Goal: Book appointment/travel/reservation

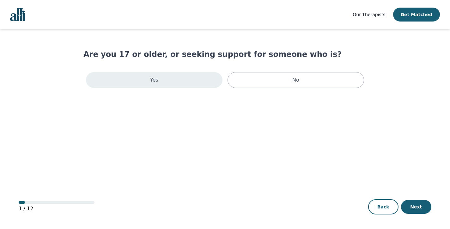
click at [211, 84] on div "Yes" at bounding box center [154, 80] width 137 height 16
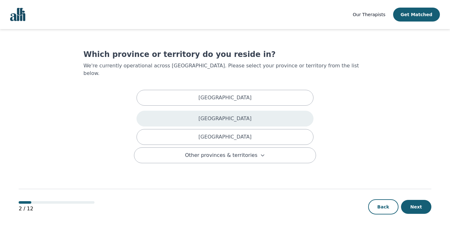
click at [219, 115] on p "[GEOGRAPHIC_DATA]" at bounding box center [224, 119] width 53 height 8
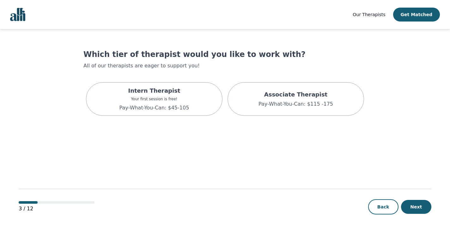
scroll to position [1, 0]
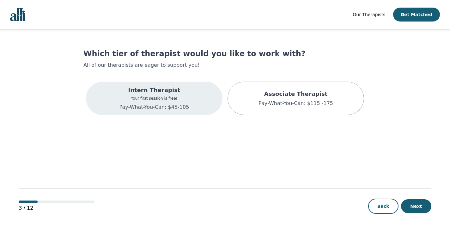
click at [210, 103] on div "Intern Therapist Your first session is free! Pay-What-You-Can: $45-105" at bounding box center [154, 98] width 137 height 33
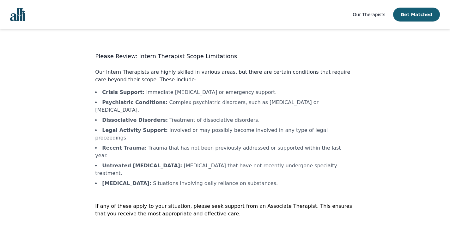
scroll to position [1, 0]
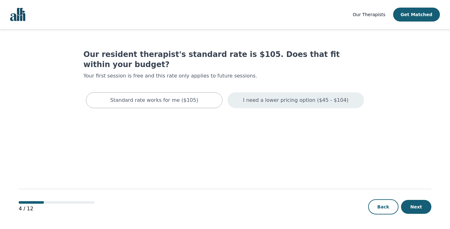
click at [251, 95] on div "I need a lower pricing option ($45 - $104)" at bounding box center [296, 100] width 137 height 16
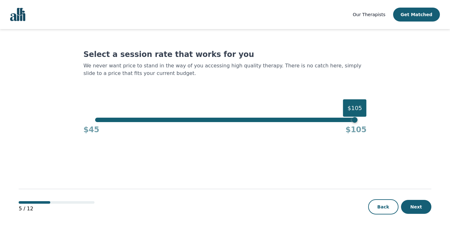
click at [98, 123] on div "$45 $105" at bounding box center [224, 128] width 283 height 13
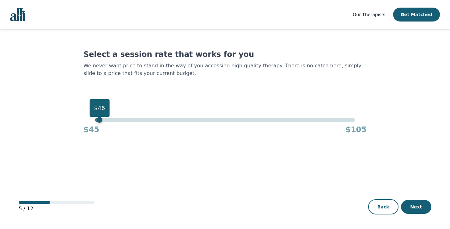
click at [98, 119] on div "$46" at bounding box center [224, 120] width 259 height 4
drag, startPoint x: 101, startPoint y: 119, endPoint x: 91, endPoint y: 119, distance: 9.5
click at [91, 119] on div "$45 $45 $105" at bounding box center [224, 126] width 283 height 17
click at [425, 207] on button "Next" at bounding box center [416, 207] width 30 height 14
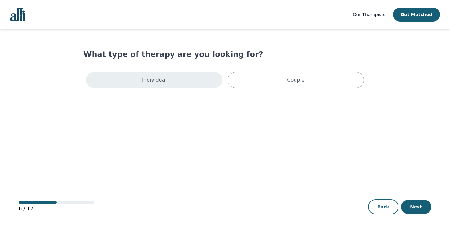
click at [204, 81] on div "Individual" at bounding box center [154, 80] width 137 height 16
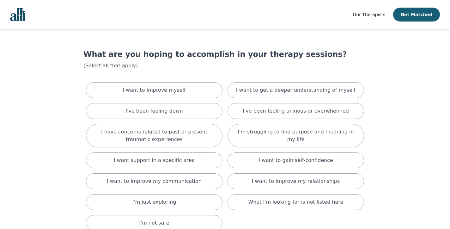
scroll to position [1, 0]
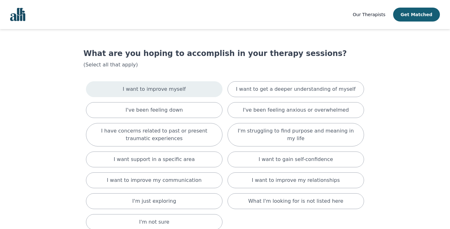
click at [204, 89] on div "I want to improve myself" at bounding box center [154, 89] width 137 height 16
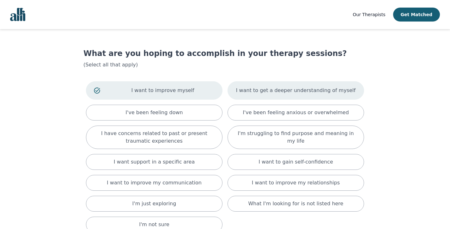
click at [262, 96] on div "I want to get a deeper understanding of myself" at bounding box center [296, 90] width 137 height 18
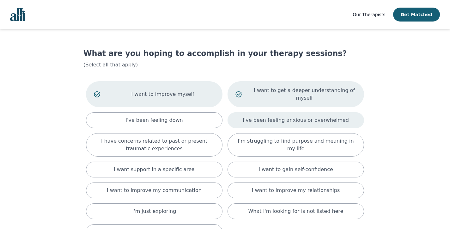
click at [269, 117] on p "I've been feeling anxious or overwhelmed" at bounding box center [296, 120] width 106 height 8
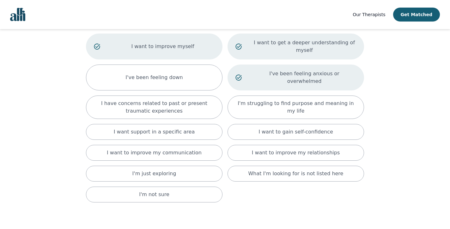
scroll to position [54, 0]
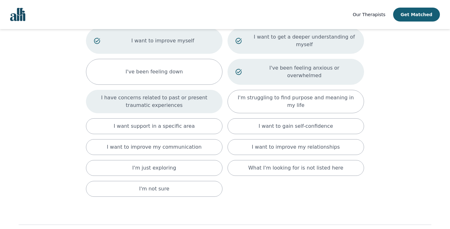
click at [215, 102] on div "I have concerns related to past or present traumatic experiences" at bounding box center [154, 101] width 137 height 23
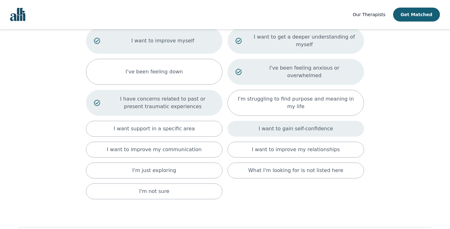
click at [240, 121] on div "I want to gain self-confidence" at bounding box center [296, 129] width 137 height 16
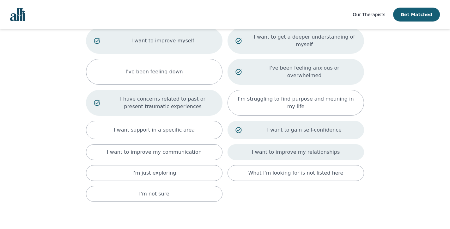
click at [254, 144] on div "I want to improve my relationships" at bounding box center [296, 152] width 137 height 16
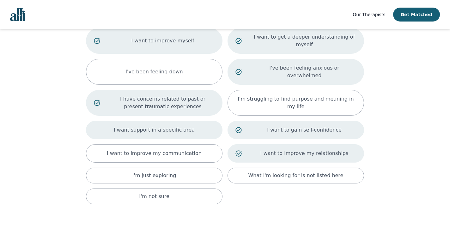
click at [208, 129] on div "I want support in a specific area" at bounding box center [154, 130] width 137 height 18
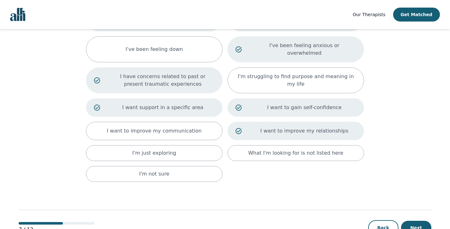
scroll to position [91, 0]
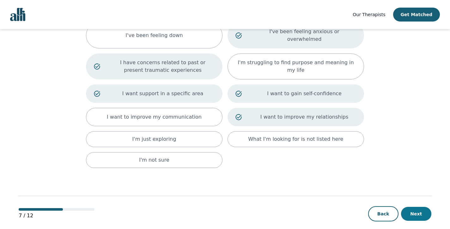
click at [410, 207] on button "Next" at bounding box center [416, 214] width 30 height 14
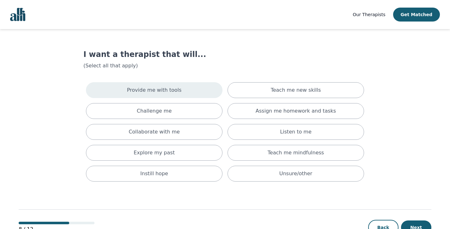
click at [209, 89] on div "Provide me with tools" at bounding box center [154, 90] width 137 height 16
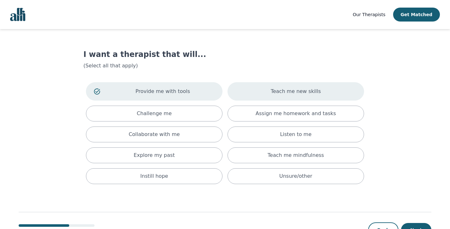
click at [252, 94] on div "Teach me new skills" at bounding box center [296, 91] width 137 height 18
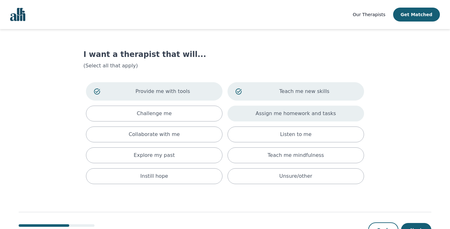
click at [254, 109] on div "Assign me homework and tasks" at bounding box center [296, 114] width 137 height 16
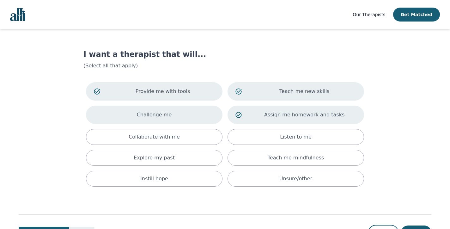
click at [201, 115] on div "Challenge me" at bounding box center [154, 115] width 137 height 18
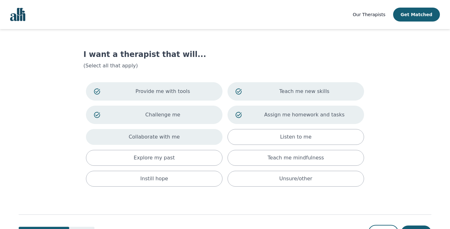
click at [201, 130] on div "Collaborate with me" at bounding box center [154, 137] width 137 height 16
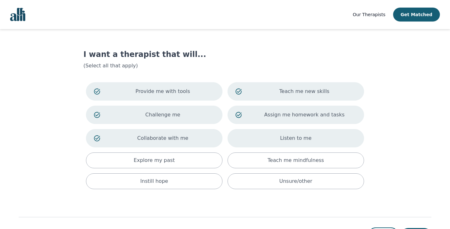
click at [263, 143] on div "Listen to me" at bounding box center [296, 138] width 137 height 18
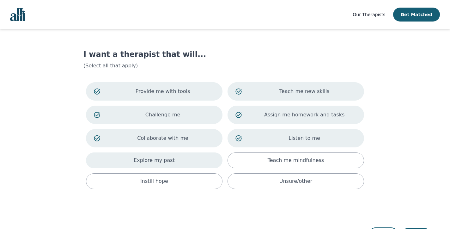
click at [221, 161] on div "Explore my past" at bounding box center [154, 160] width 137 height 16
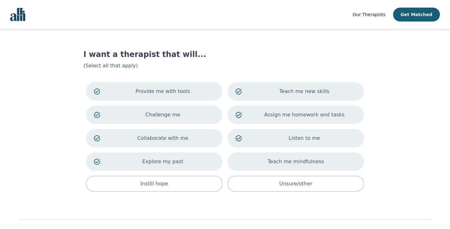
click at [271, 166] on div "Teach me mindfulness" at bounding box center [296, 161] width 137 height 18
click at [210, 173] on div "Provide me with tools Teach me new skills Challenge me Assign me homework and t…" at bounding box center [224, 137] width 283 height 114
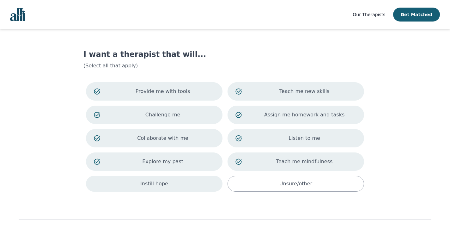
click at [210, 179] on div "Instill hope" at bounding box center [154, 184] width 137 height 16
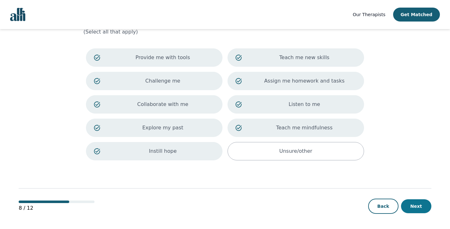
click at [414, 206] on button "Next" at bounding box center [416, 206] width 30 height 14
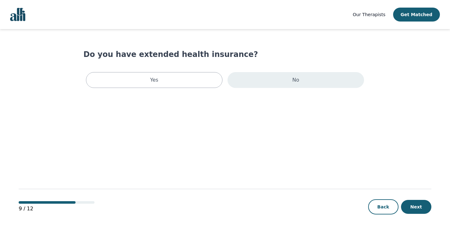
click at [265, 86] on div "No" at bounding box center [296, 80] width 137 height 16
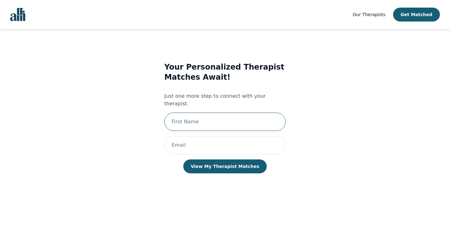
click at [236, 114] on input "text" at bounding box center [224, 122] width 121 height 18
type input "Fallon"
click at [220, 136] on input "email" at bounding box center [224, 145] width 121 height 18
type input "[EMAIL_ADDRESS][DOMAIN_NAME]"
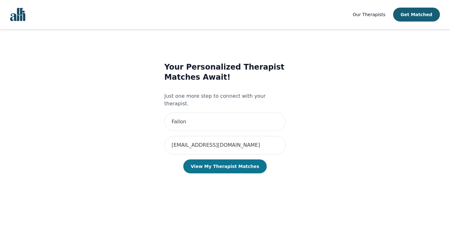
click at [223, 161] on button "View My Therapist Matches" at bounding box center [225, 166] width 84 height 14
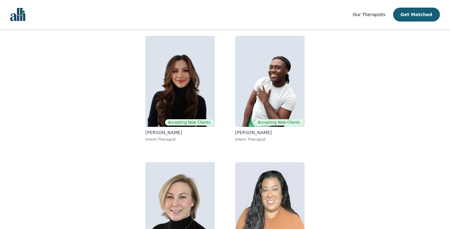
scroll to position [101, 0]
